Goal: Obtain resource: Download file/media

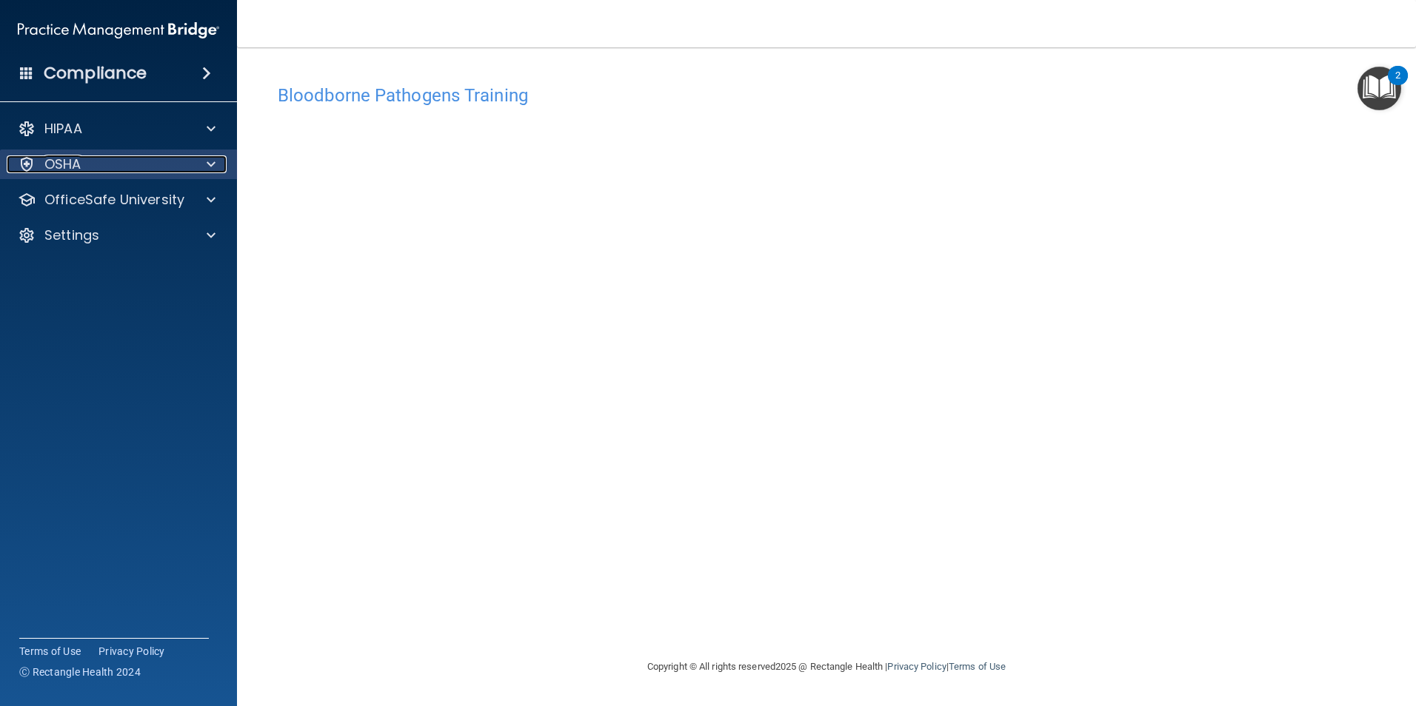
drag, startPoint x: 0, startPoint y: 0, endPoint x: 201, endPoint y: 156, distance: 254.3
click at [201, 156] on div at bounding box center [208, 164] width 37 height 18
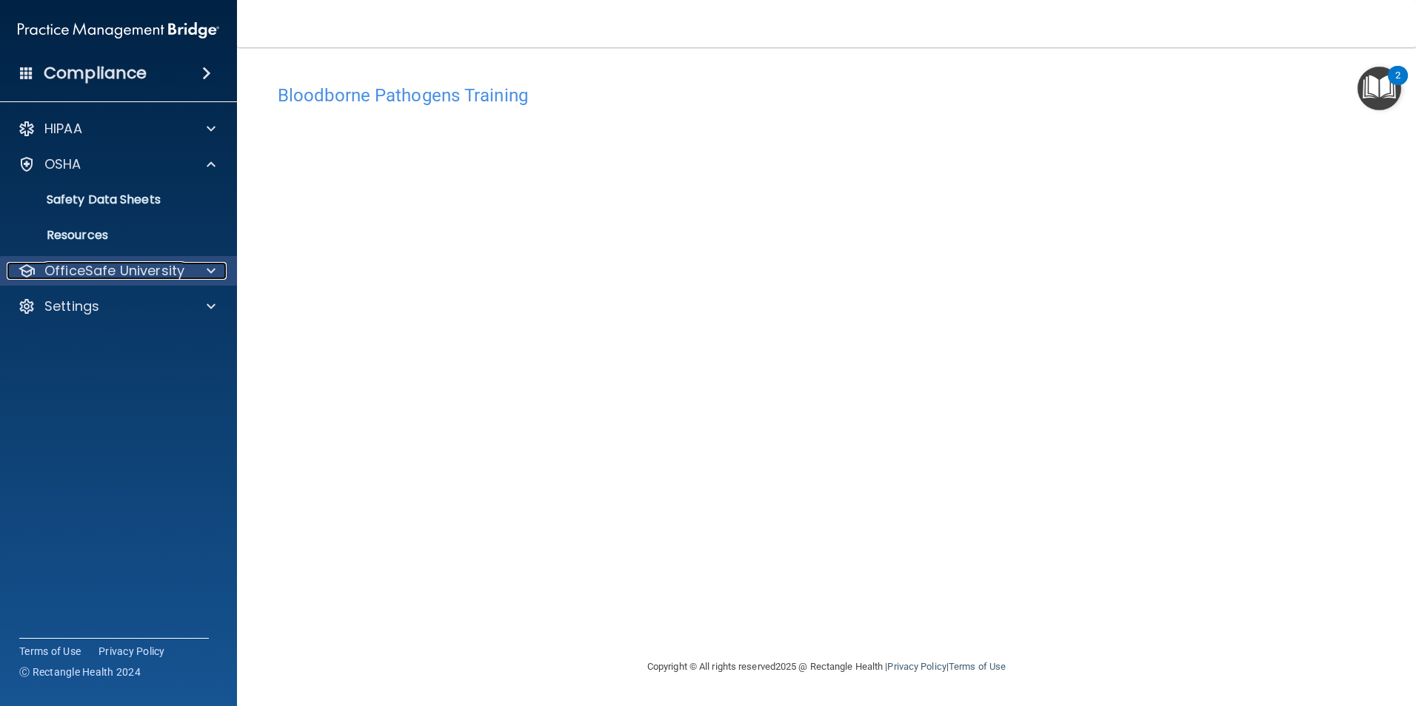
click at [154, 265] on p "OfficeSafe University" at bounding box center [114, 271] width 140 height 18
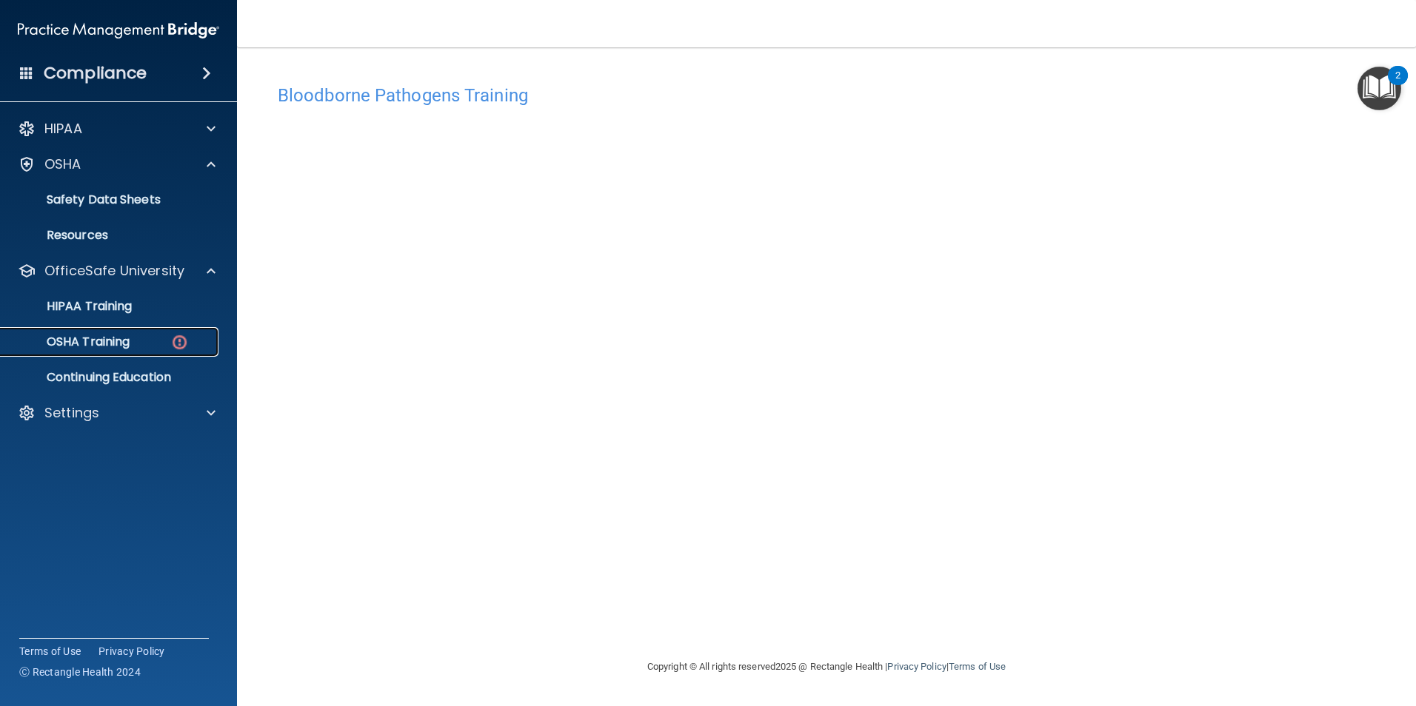
click at [139, 332] on link "OSHA Training" at bounding box center [101, 342] width 233 height 30
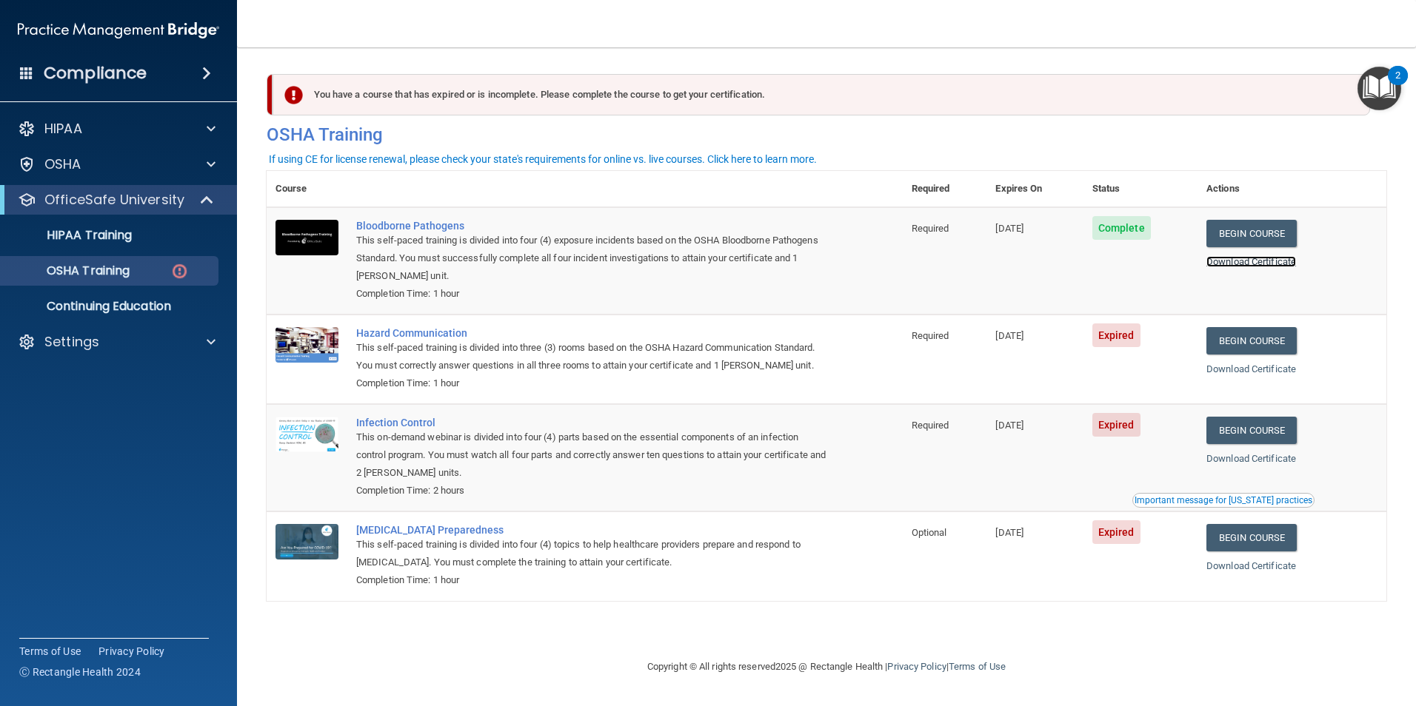
click at [1237, 261] on link "Download Certificate" at bounding box center [1251, 261] width 90 height 11
click at [1238, 335] on link "Begin Course" at bounding box center [1251, 340] width 90 height 27
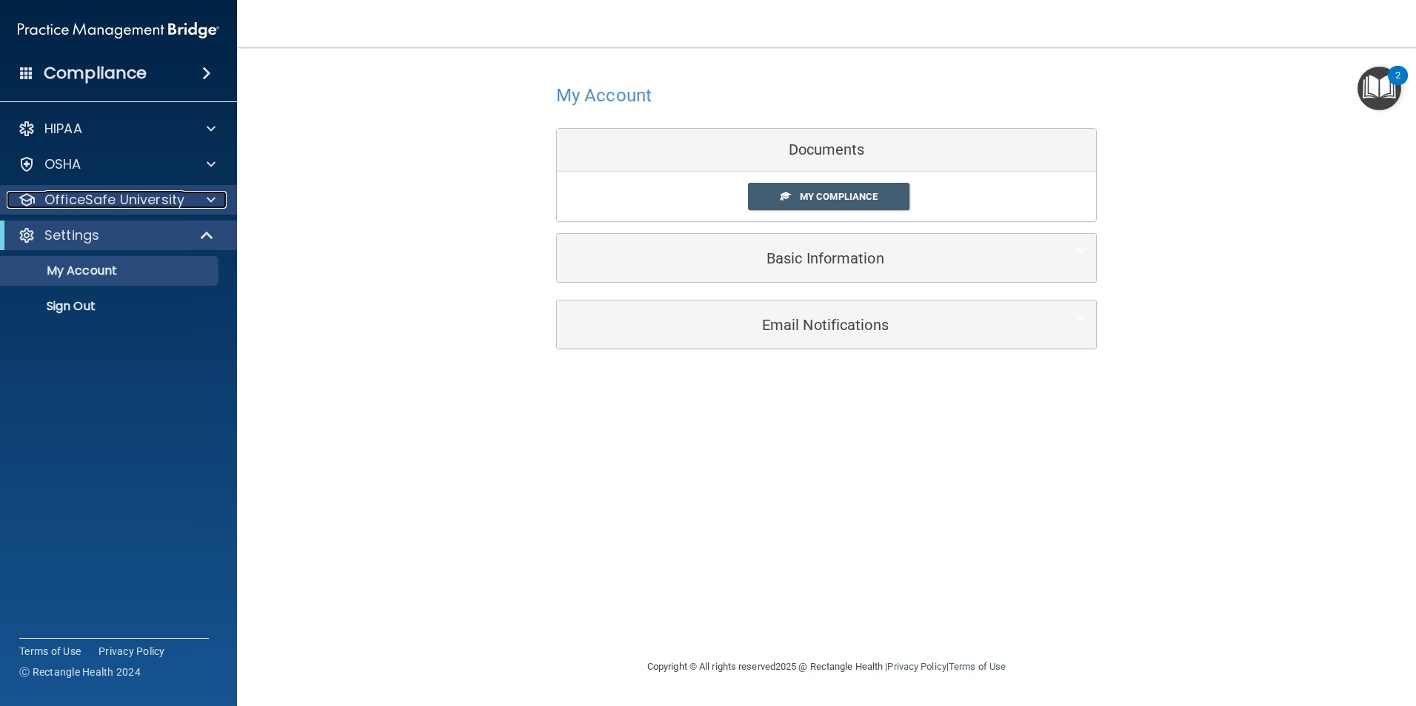
click at [219, 199] on div at bounding box center [208, 200] width 37 height 18
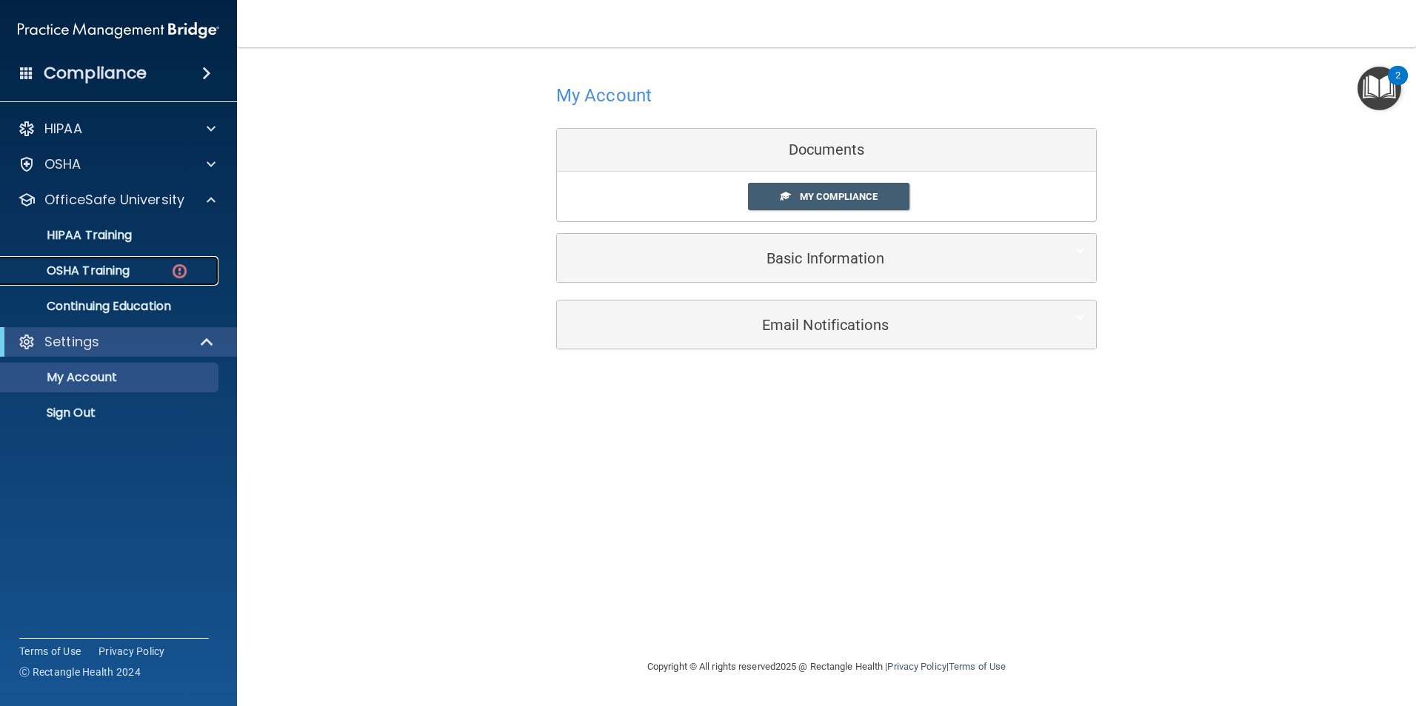
click at [151, 271] on div "OSHA Training" at bounding box center [111, 271] width 202 height 15
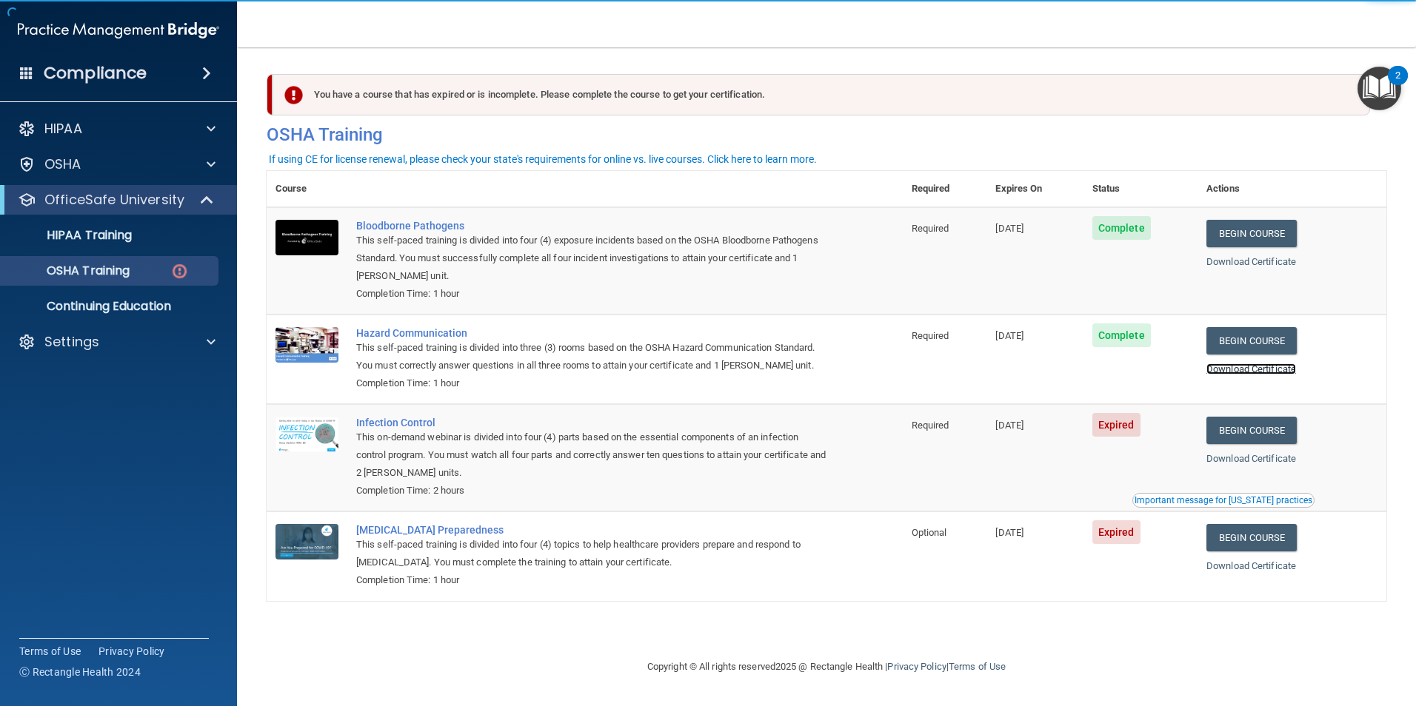
click at [1266, 369] on link "Download Certificate" at bounding box center [1251, 369] width 90 height 11
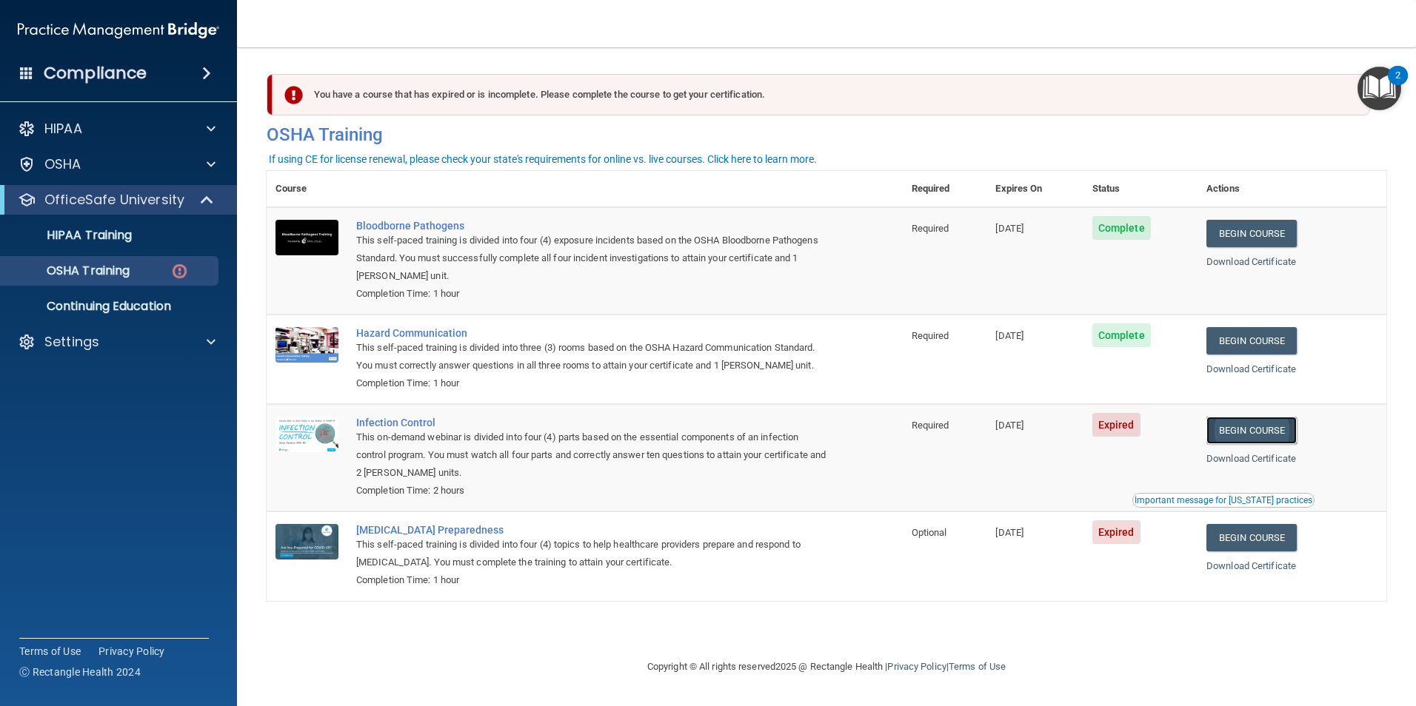
click at [1281, 431] on link "Begin Course" at bounding box center [1251, 430] width 90 height 27
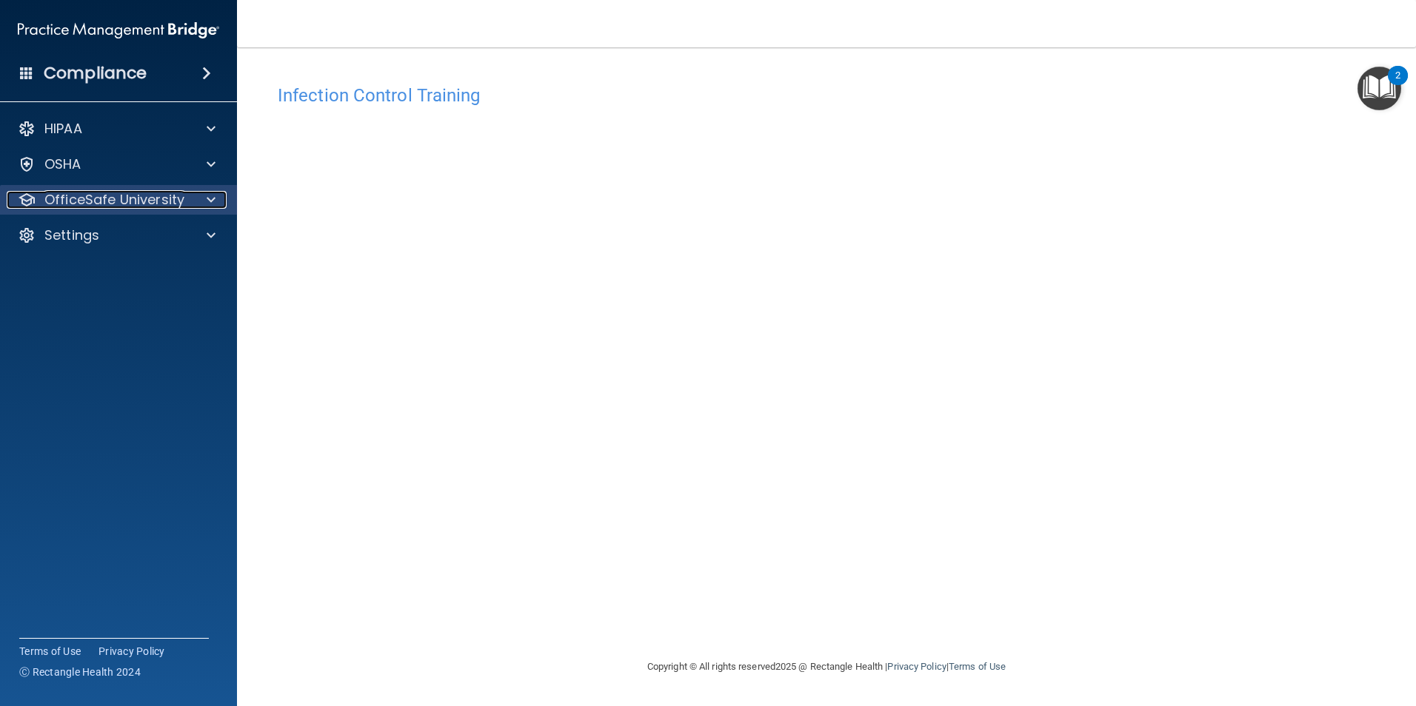
click at [121, 199] on p "OfficeSafe University" at bounding box center [114, 200] width 140 height 18
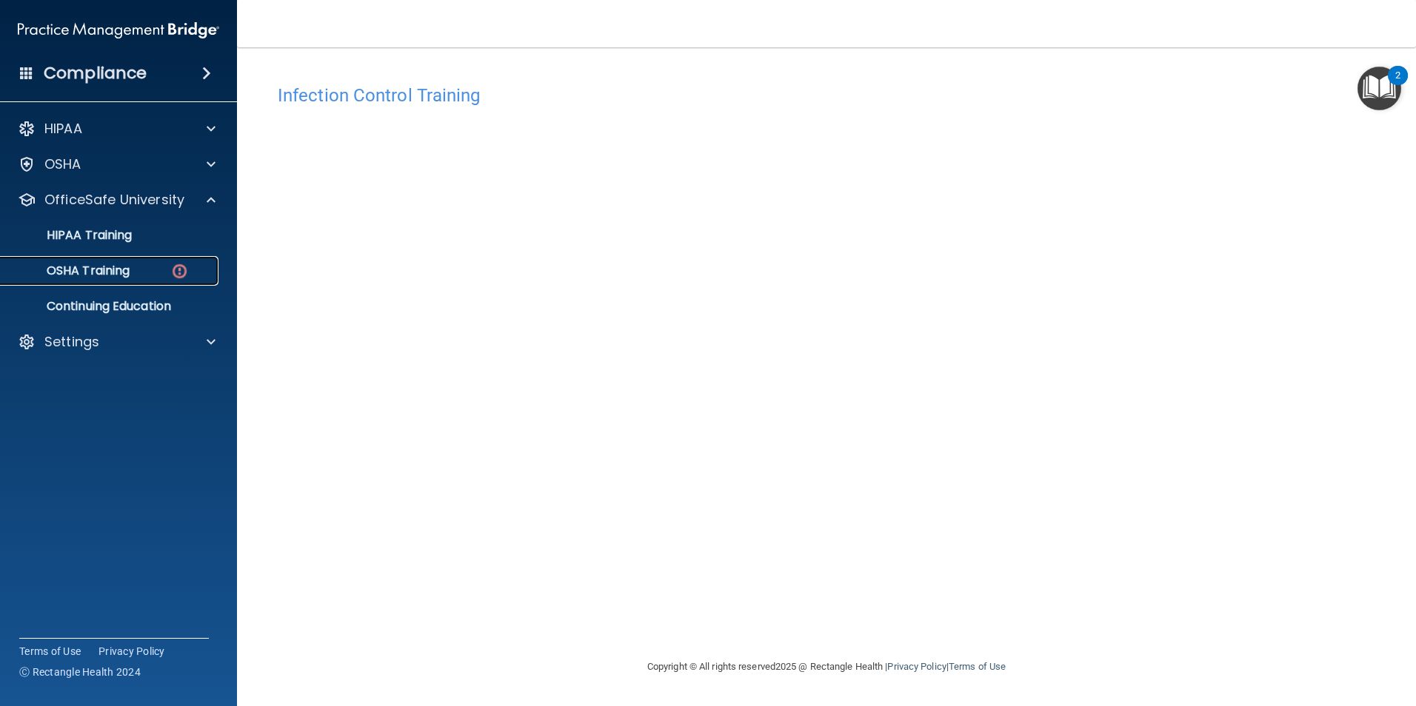
click at [152, 270] on div "OSHA Training" at bounding box center [111, 271] width 202 height 15
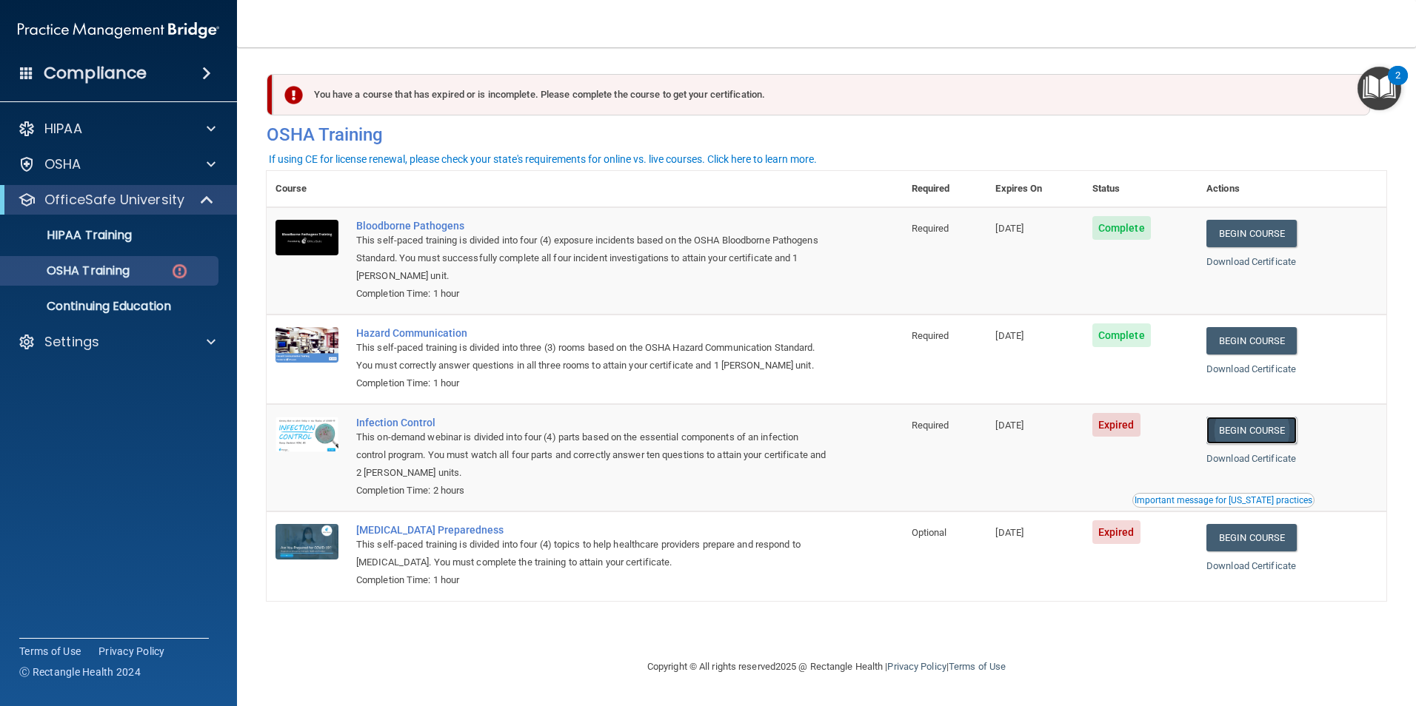
click at [1262, 432] on link "Begin Course" at bounding box center [1251, 430] width 90 height 27
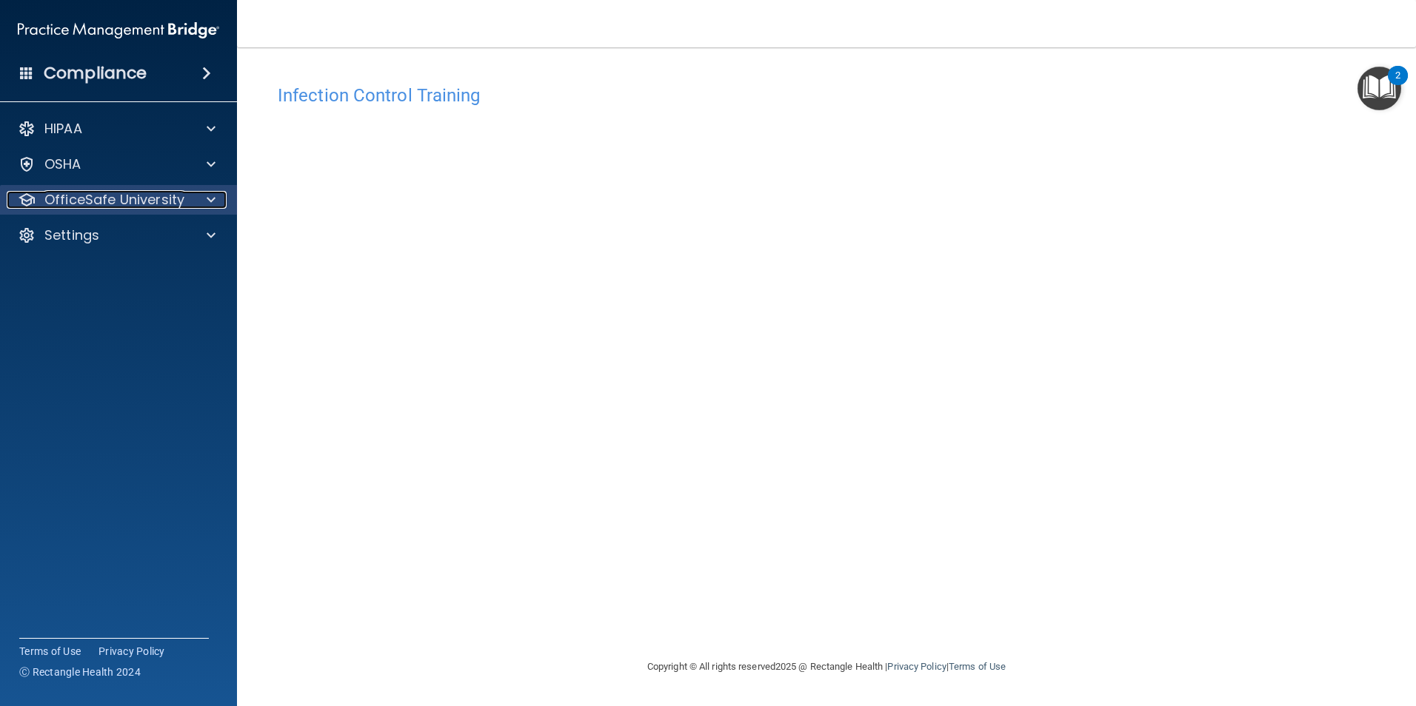
click at [72, 192] on p "OfficeSafe University" at bounding box center [114, 200] width 140 height 18
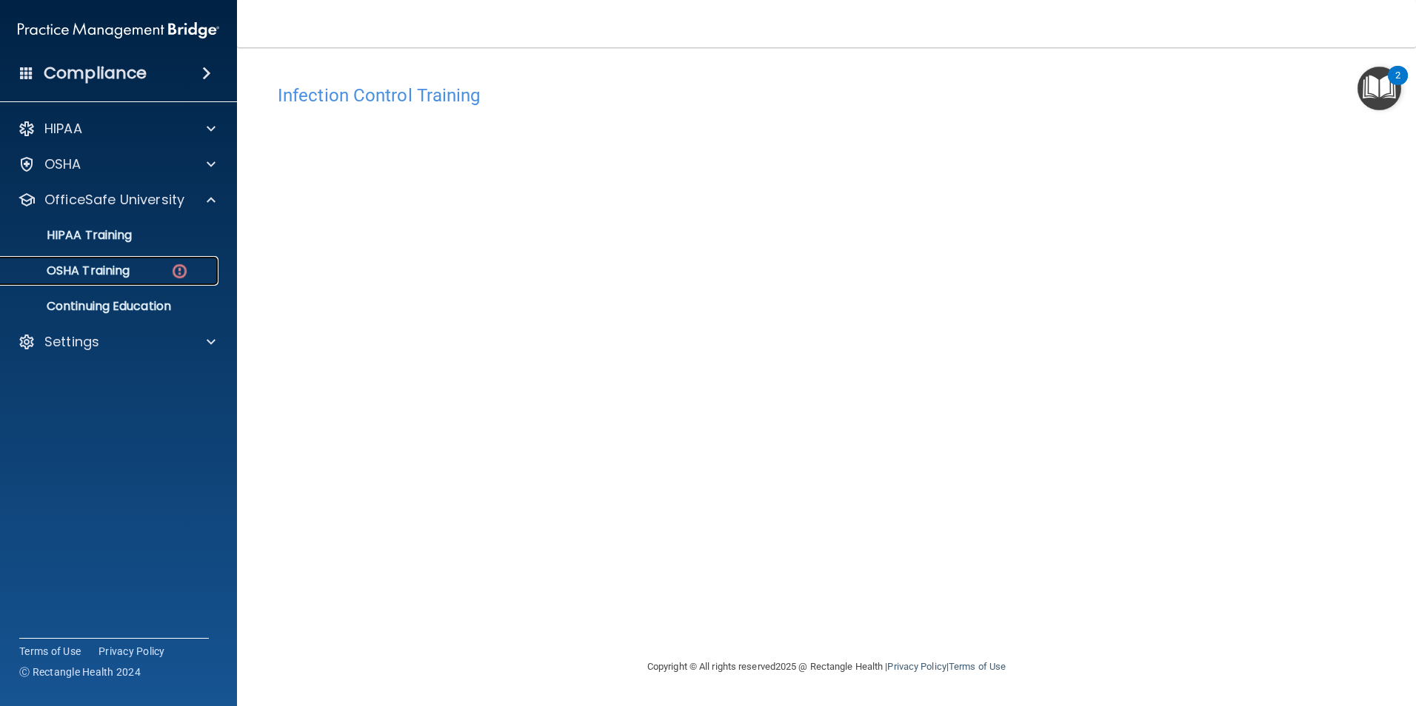
click at [148, 275] on div "OSHA Training" at bounding box center [111, 271] width 202 height 15
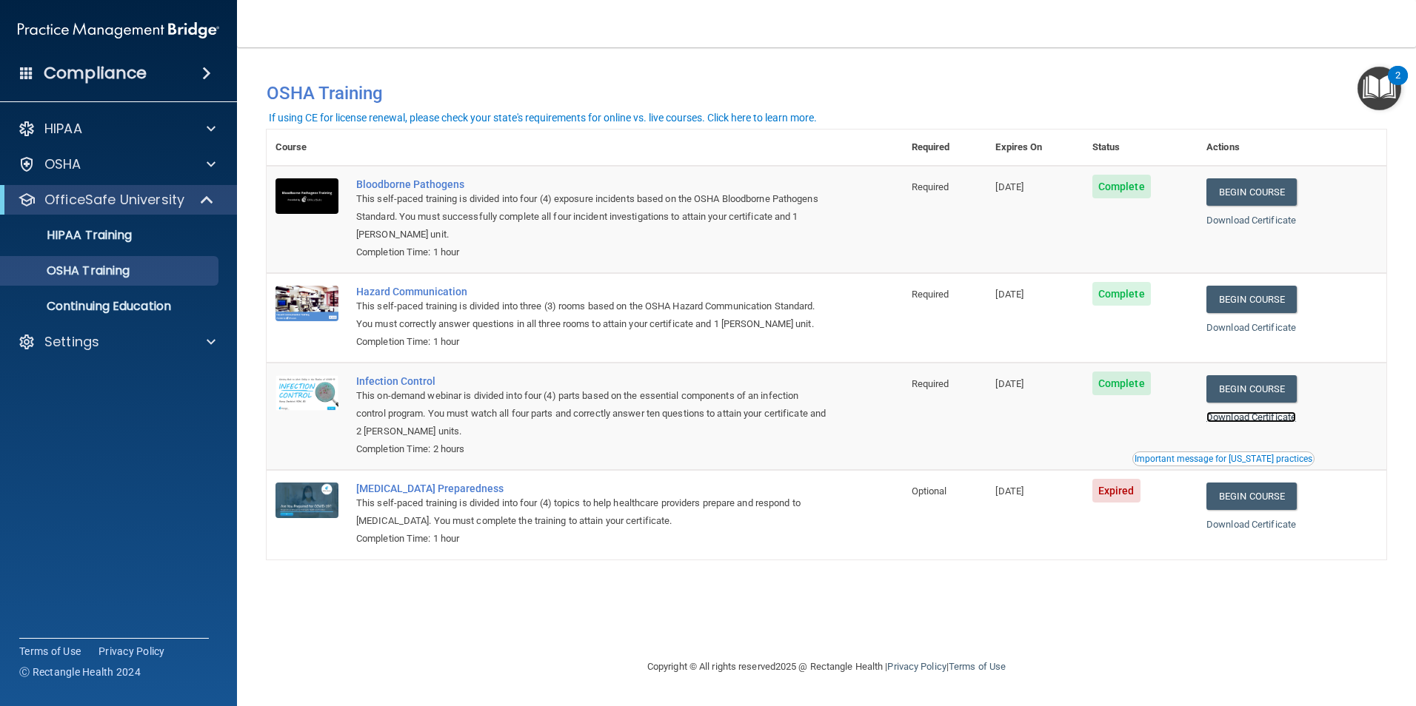
click at [1290, 423] on link "Download Certificate" at bounding box center [1251, 417] width 90 height 11
